Goal: Task Accomplishment & Management: Manage account settings

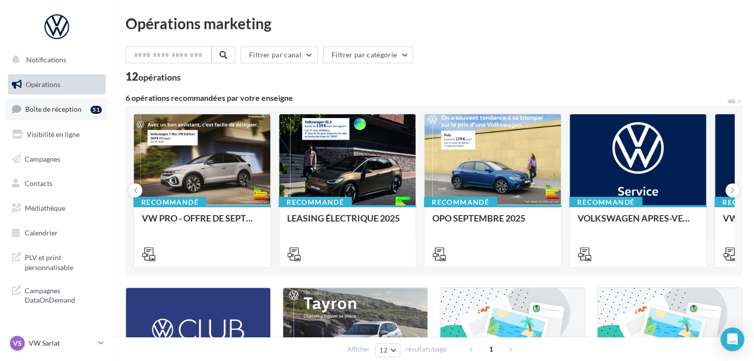
click at [82, 108] on link "Boîte de réception 51" at bounding box center [57, 108] width 102 height 21
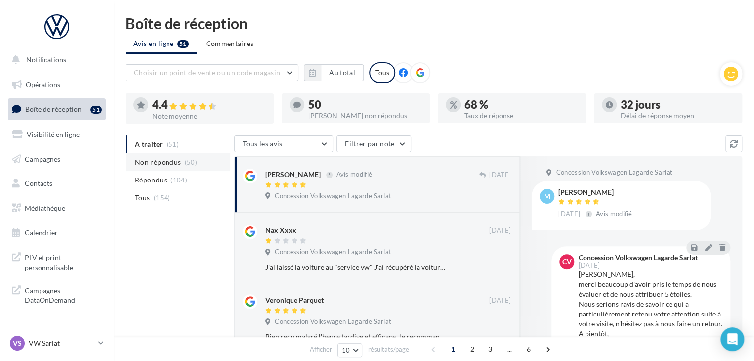
click at [176, 164] on span "Non répondus" at bounding box center [158, 162] width 46 height 10
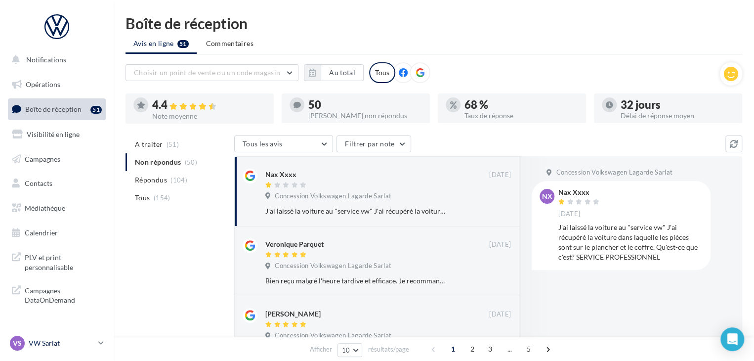
click at [67, 344] on p "VW Sarlat" at bounding box center [62, 343] width 66 height 10
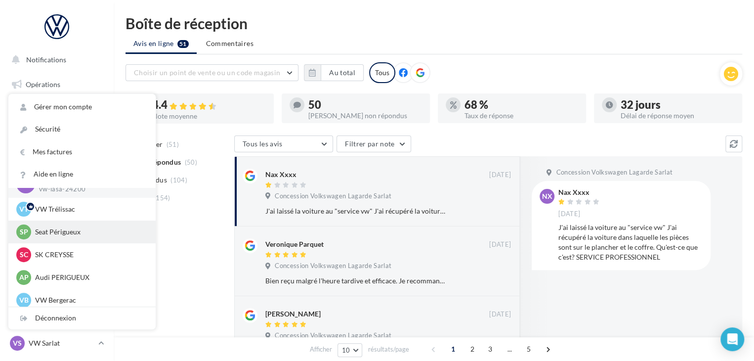
scroll to position [23, 0]
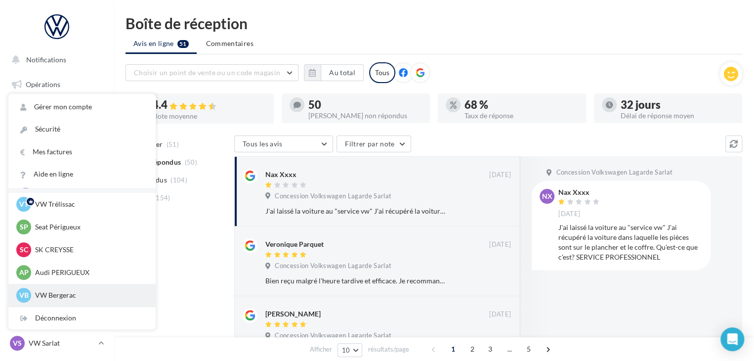
click at [79, 298] on p "VW Bergerac" at bounding box center [89, 295] width 109 height 10
